Goal: Navigation & Orientation: Find specific page/section

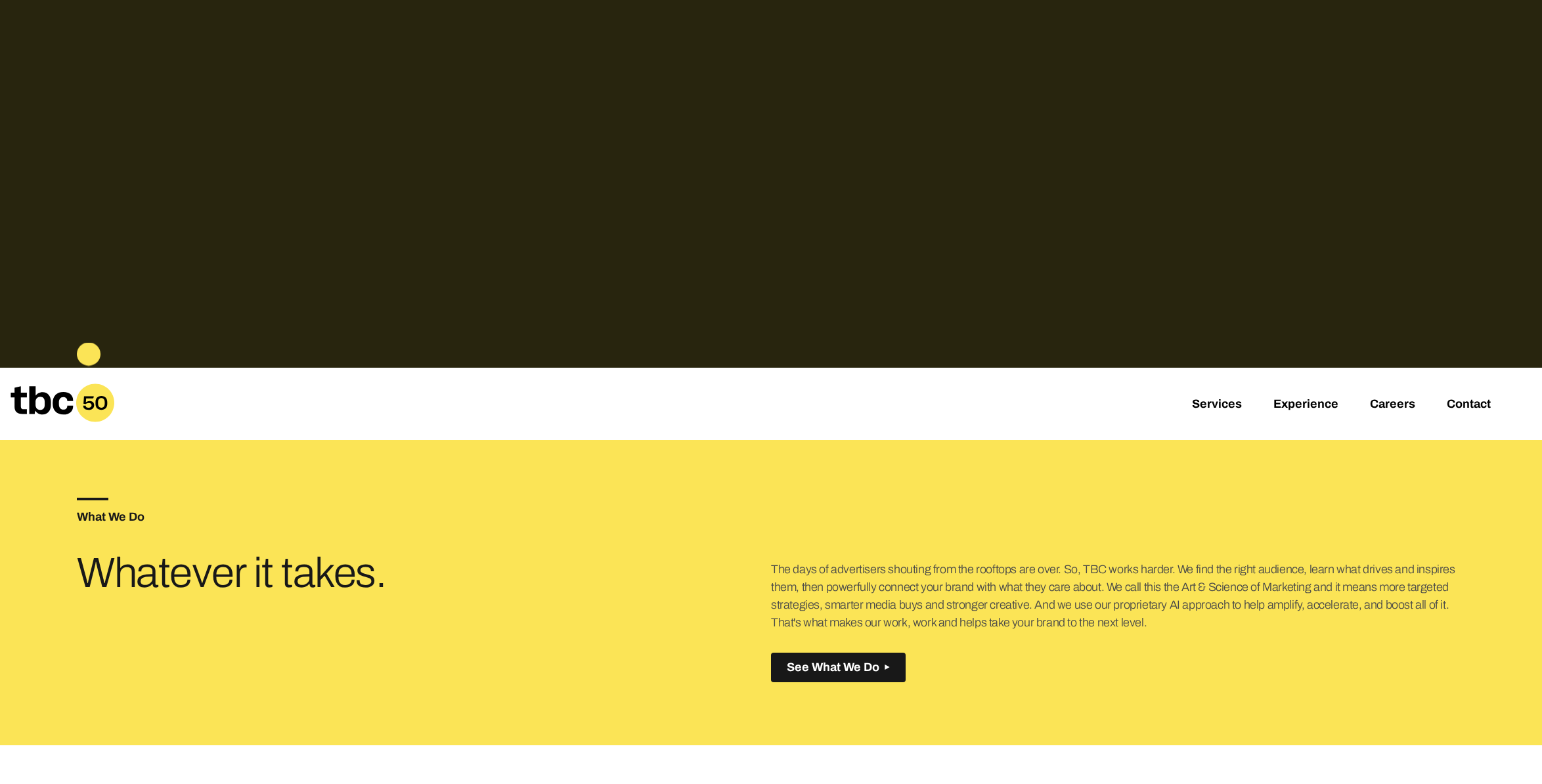
scroll to position [403, 0]
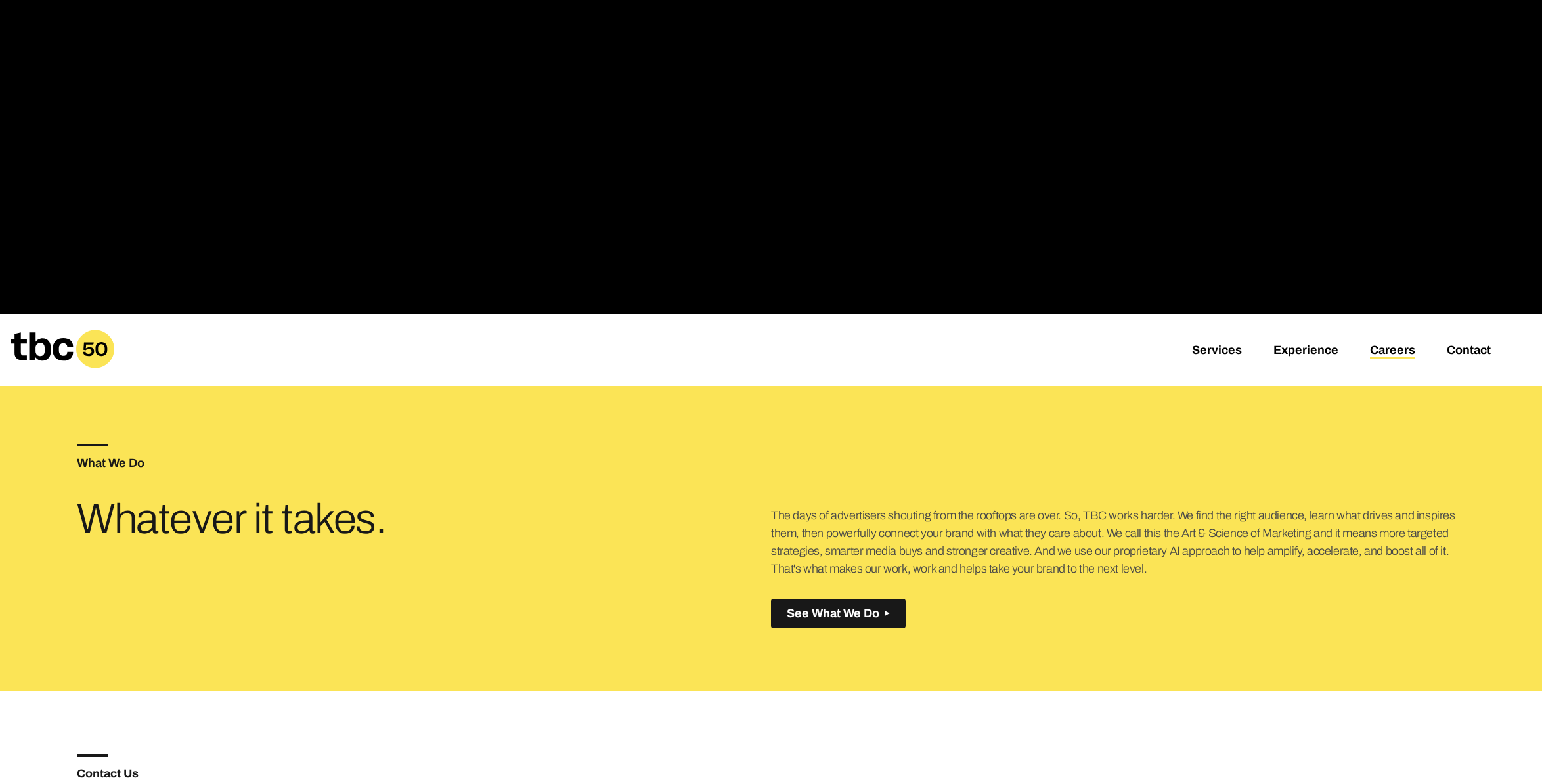
click at [1389, 352] on link "Careers" at bounding box center [1393, 351] width 45 height 15
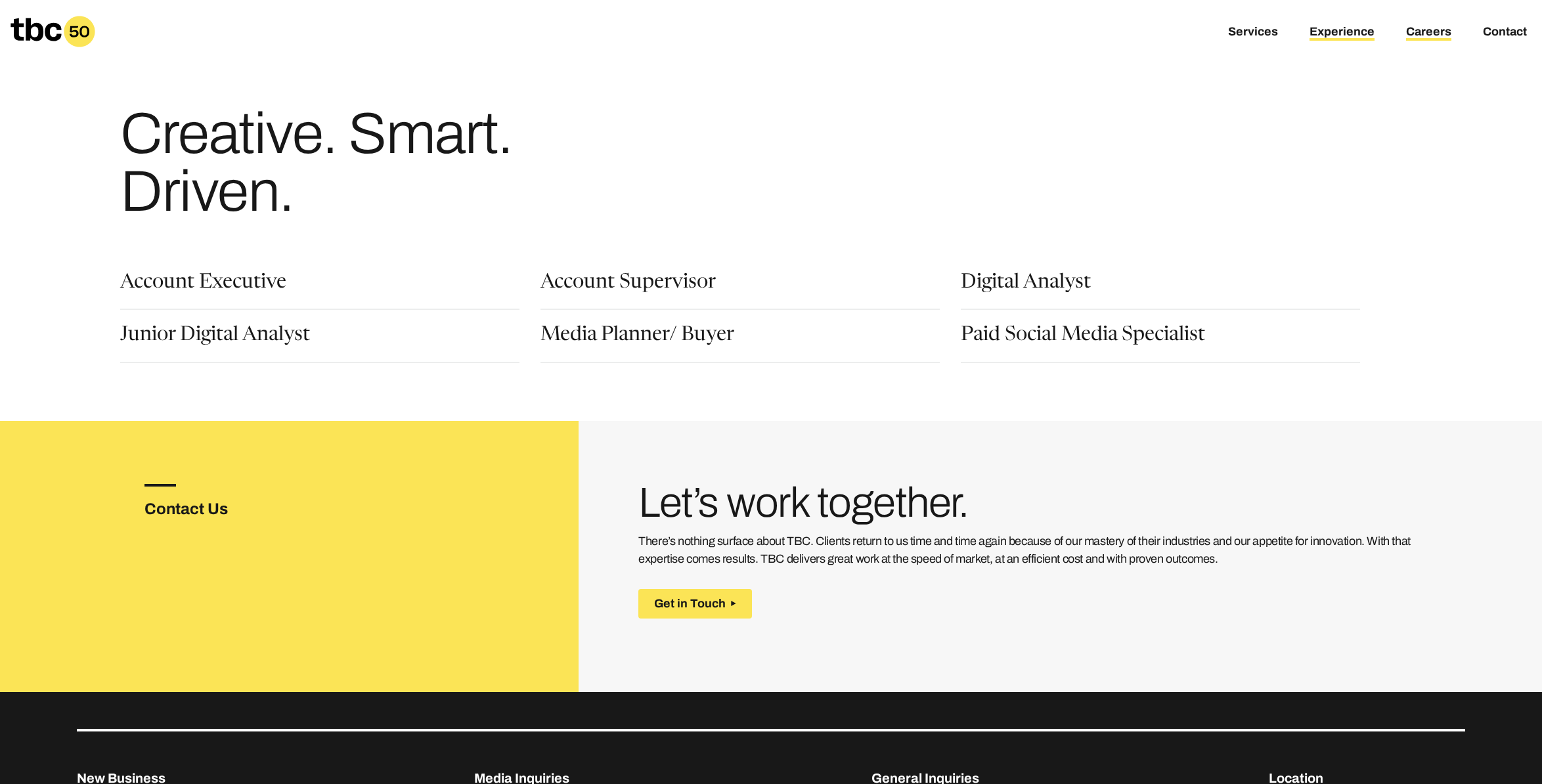
click at [1353, 25] on link "Experience" at bounding box center [1342, 32] width 65 height 15
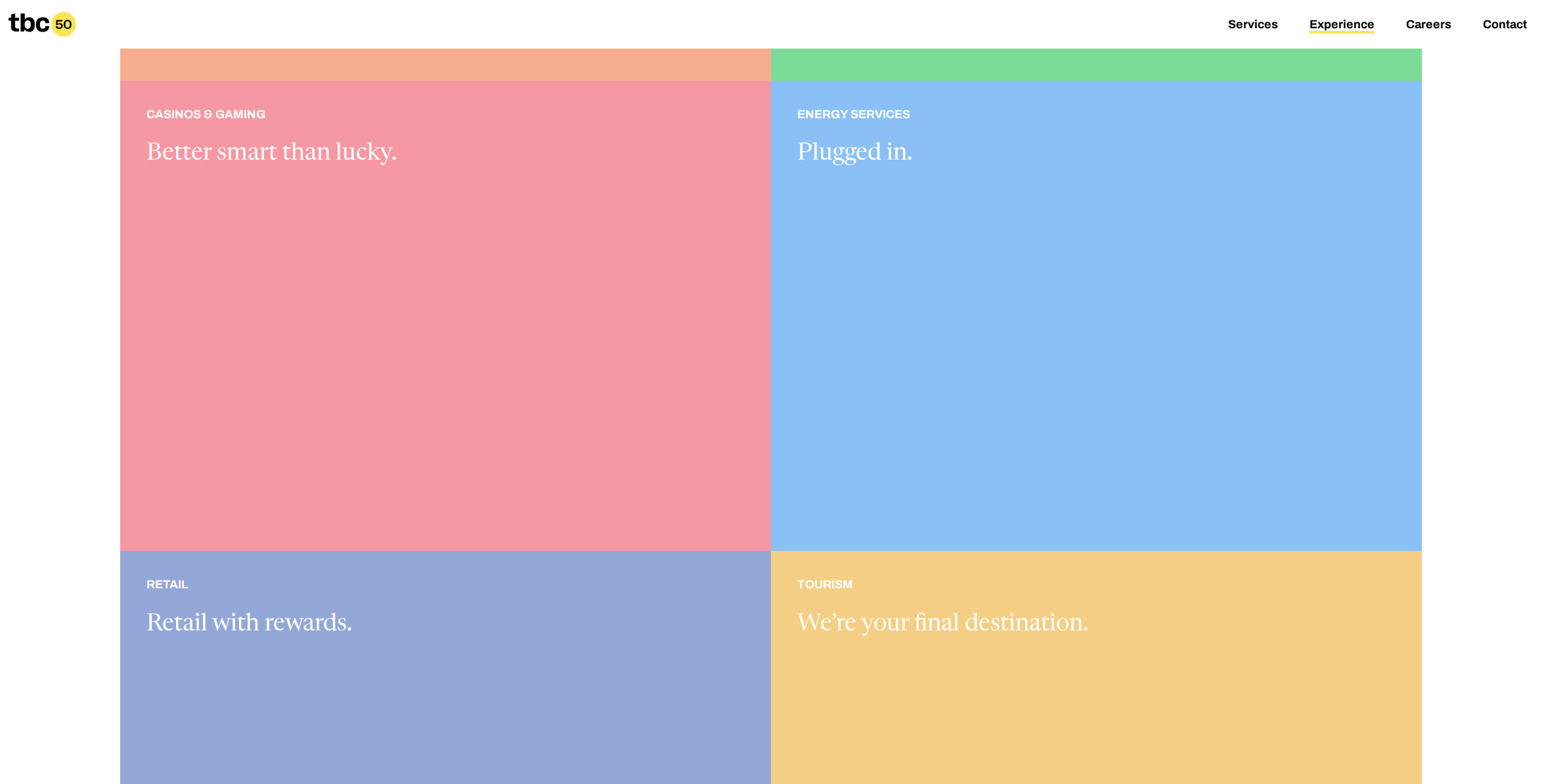
scroll to position [669, 0]
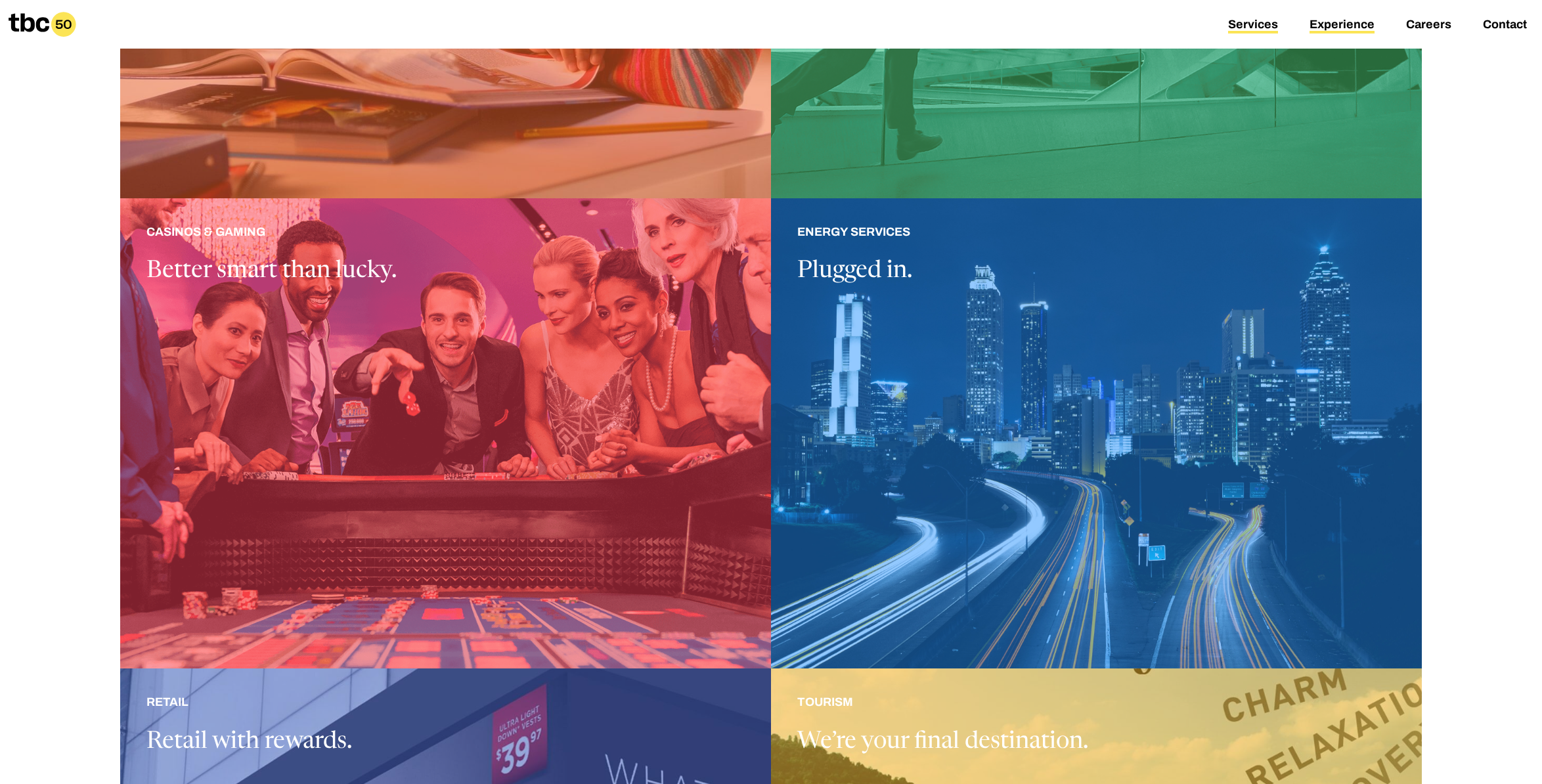
click at [1258, 21] on link "Services" at bounding box center [1253, 25] width 50 height 15
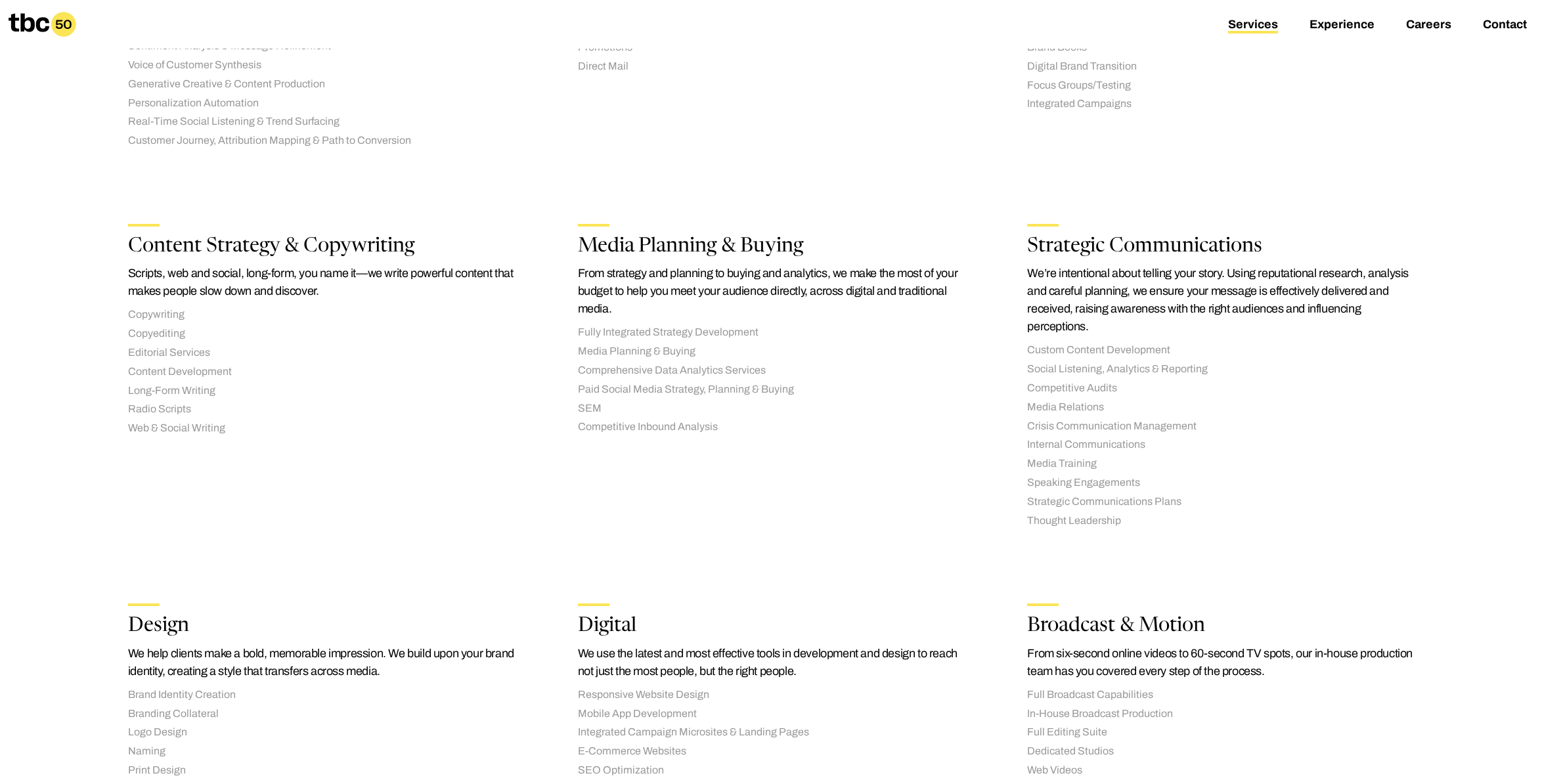
scroll to position [20, 0]
